Goal: Find specific page/section: Find specific page/section

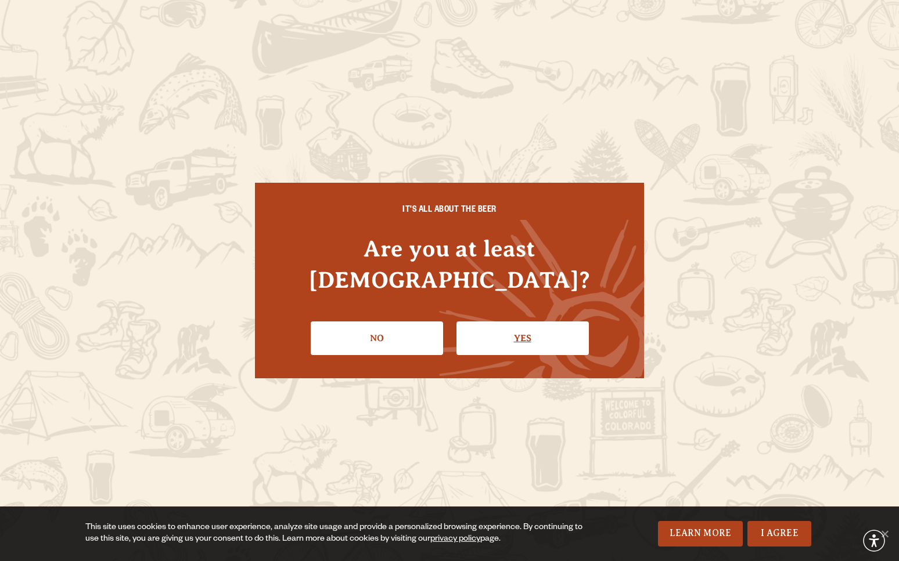
click at [493, 329] on link "Yes" at bounding box center [522, 339] width 132 height 34
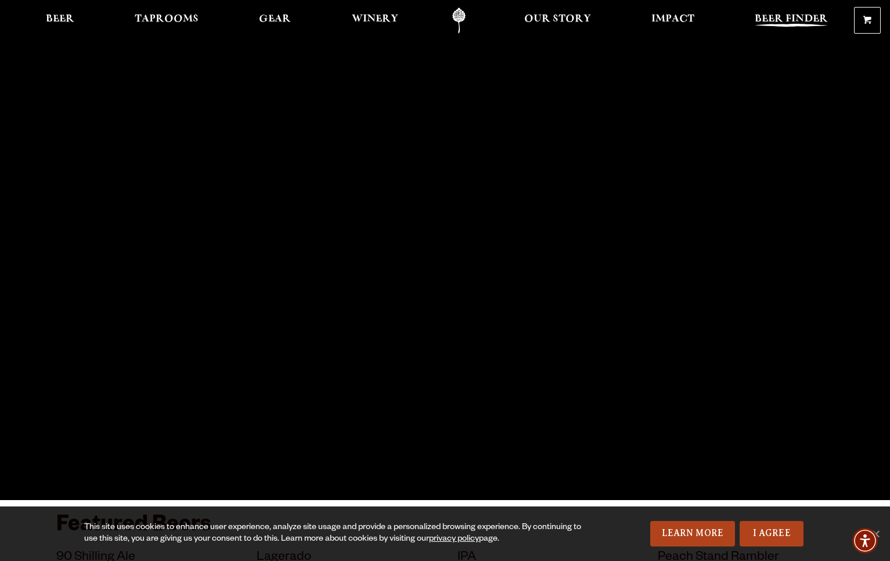
click at [817, 17] on span "Beer Finder" at bounding box center [791, 19] width 73 height 9
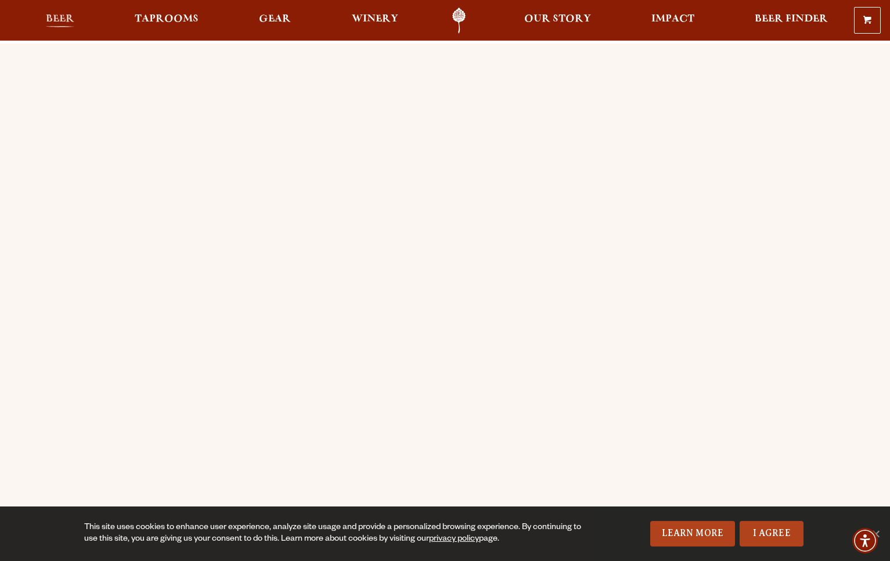
click at [70, 21] on span "Beer" at bounding box center [60, 19] width 28 height 9
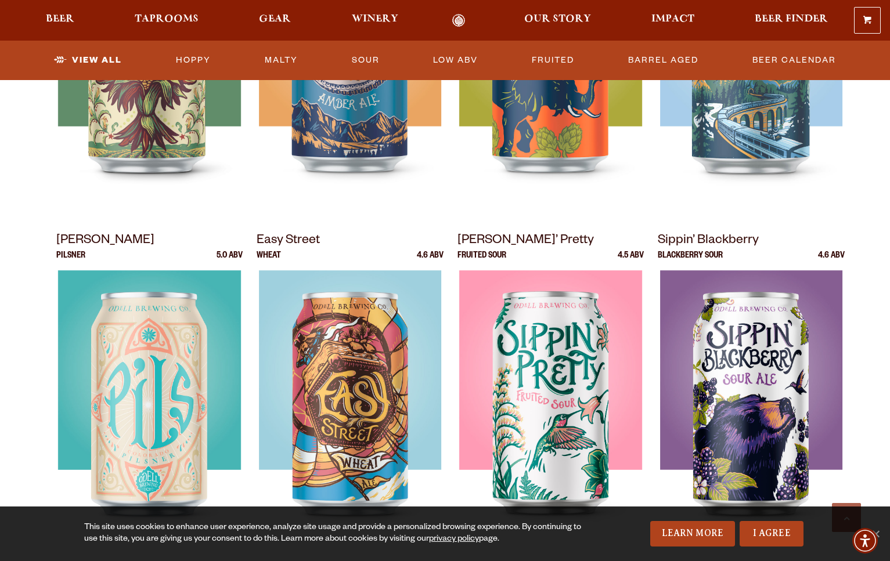
scroll to position [522, 0]
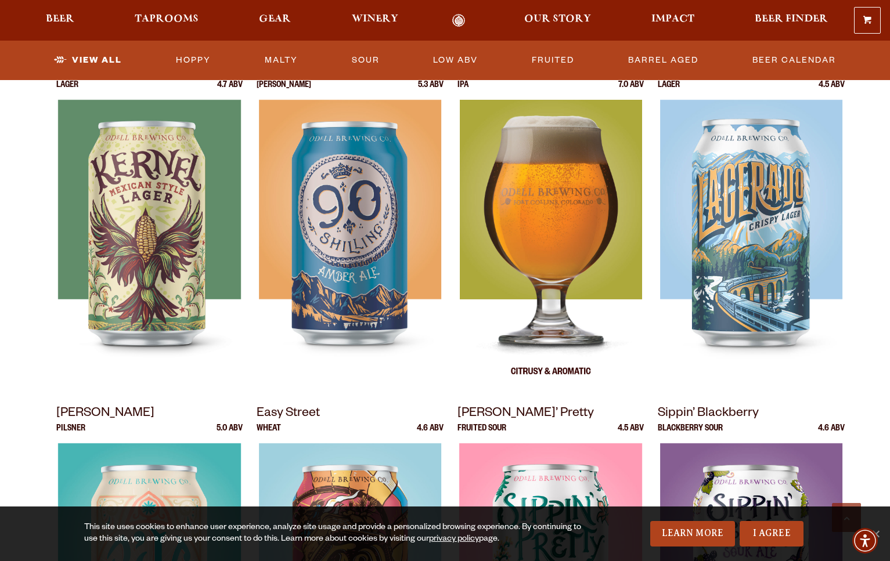
click at [597, 260] on div at bounding box center [550, 245] width 187 height 290
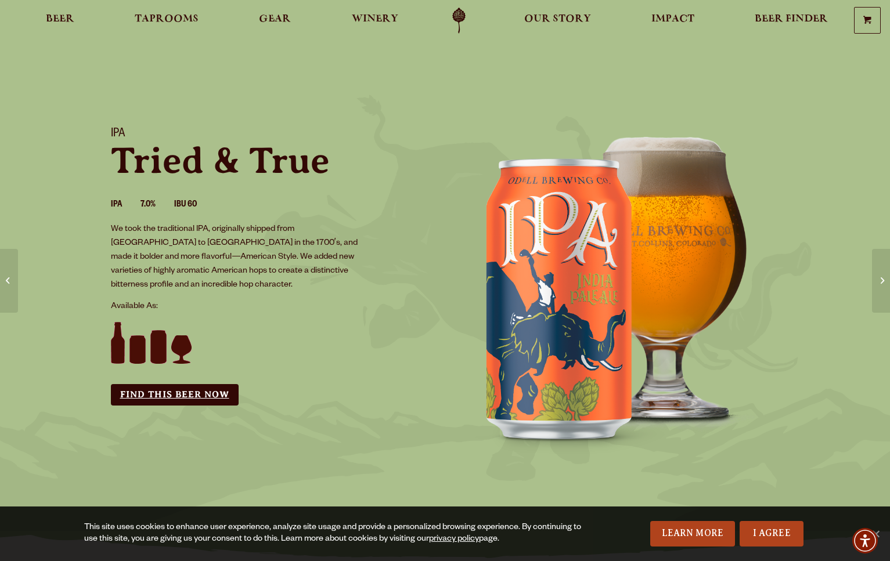
click at [221, 384] on link "Find this Beer Now" at bounding box center [175, 394] width 128 height 21
